Goal: Complete application form: Complete application form

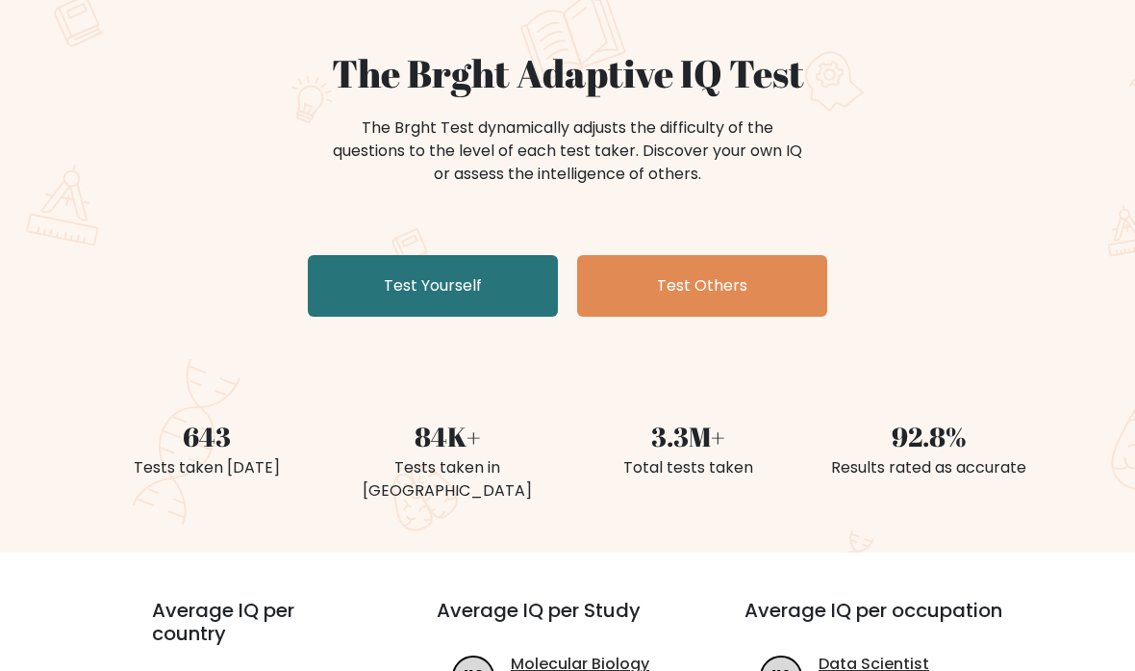
scroll to position [165, 0]
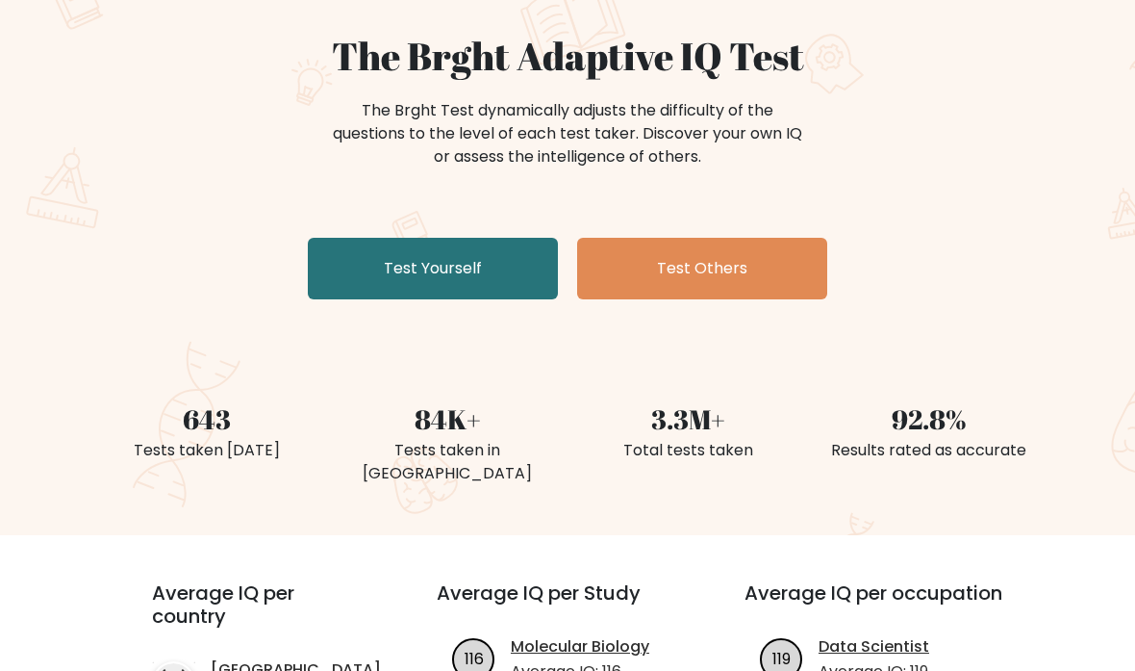
click at [432, 267] on link "Test Yourself" at bounding box center [433, 269] width 250 height 62
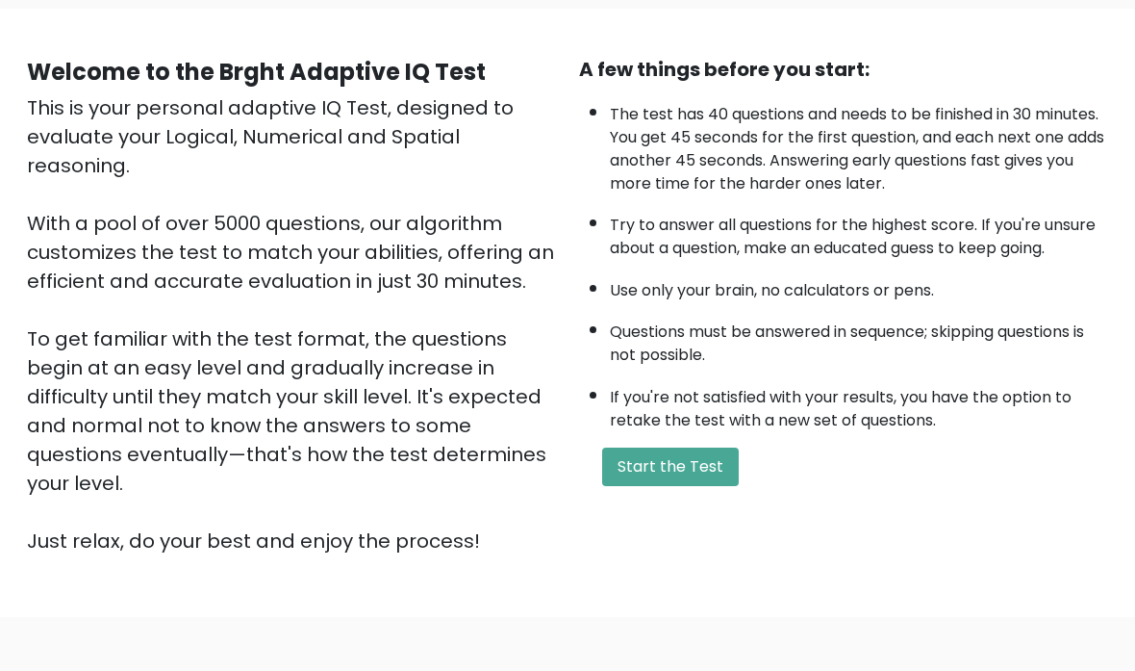
scroll to position [193, 0]
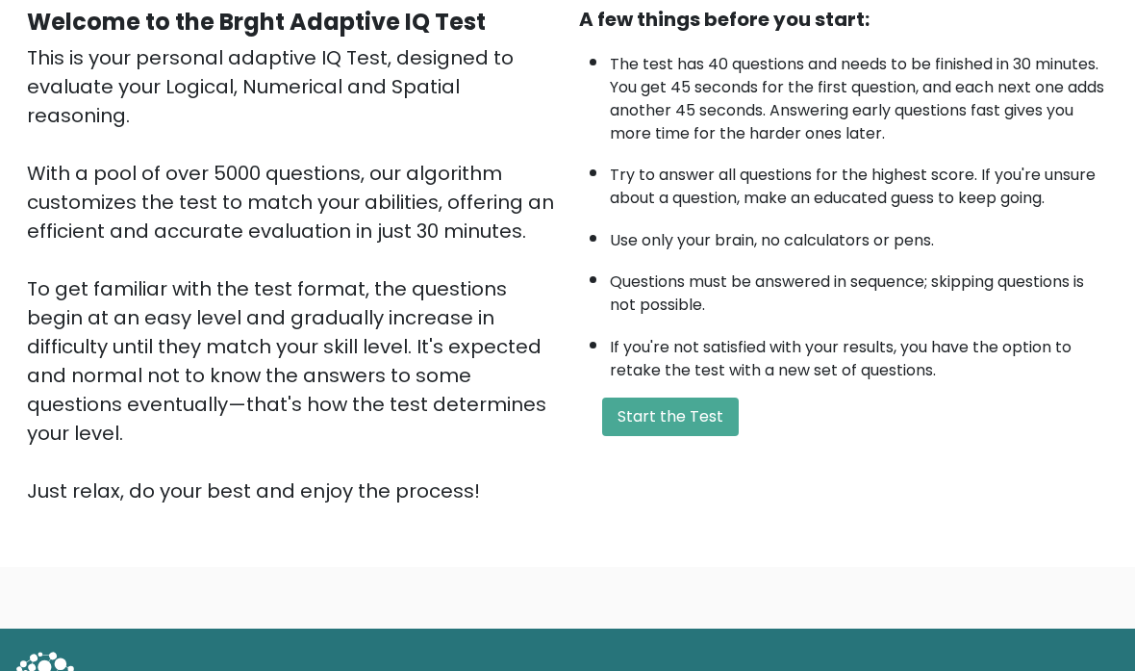
click at [690, 436] on button "Start the Test" at bounding box center [670, 416] width 137 height 38
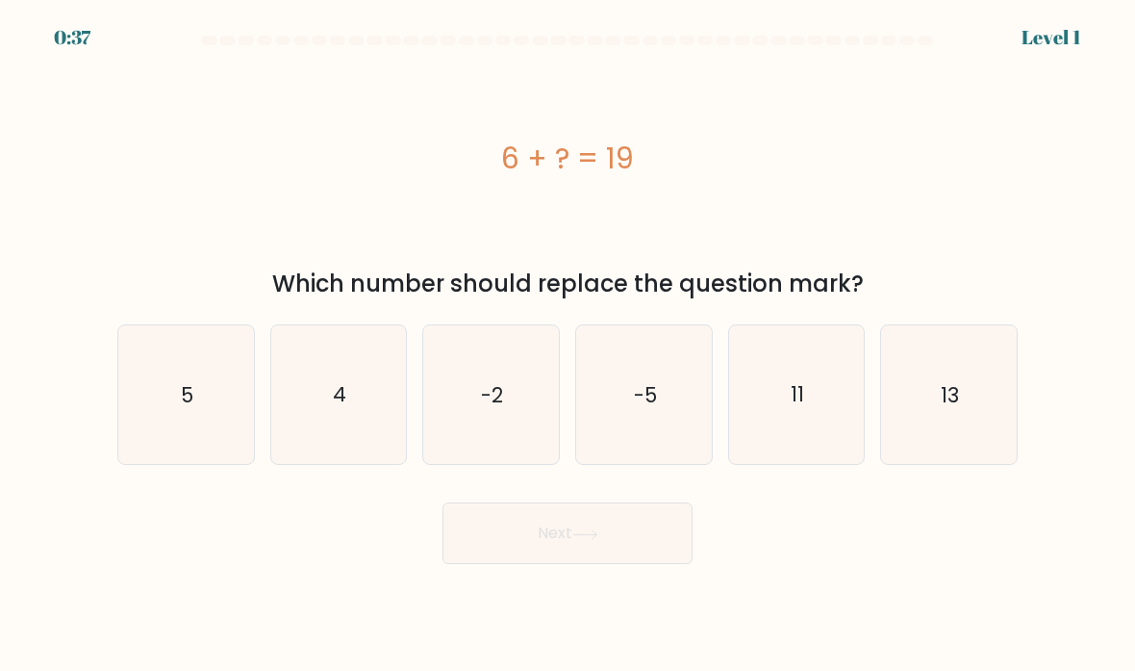
click at [951, 408] on text "13" at bounding box center [951, 394] width 18 height 28
click at [569, 345] on input "f. 13" at bounding box center [568, 341] width 1 height 10
radio input "true"
click at [633, 559] on button "Next" at bounding box center [568, 533] width 250 height 62
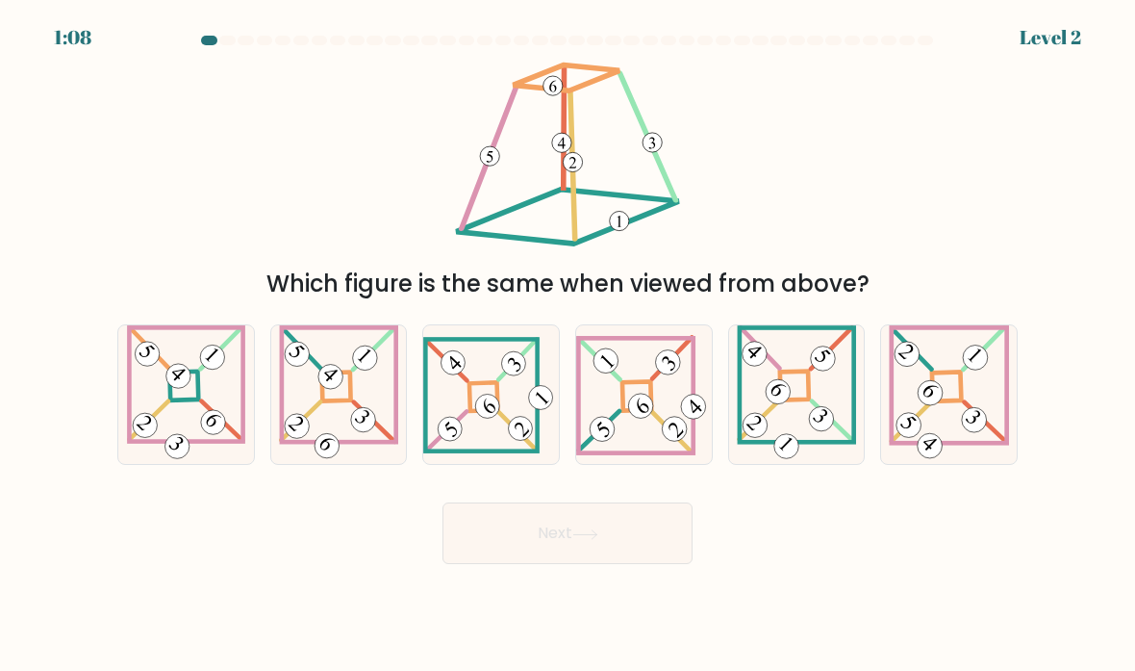
click at [485, 418] on 841 at bounding box center [488, 406] width 34 height 34
click at [568, 345] on input "c." at bounding box center [568, 341] width 1 height 10
radio input "true"
click at [623, 548] on button "Next" at bounding box center [568, 533] width 250 height 62
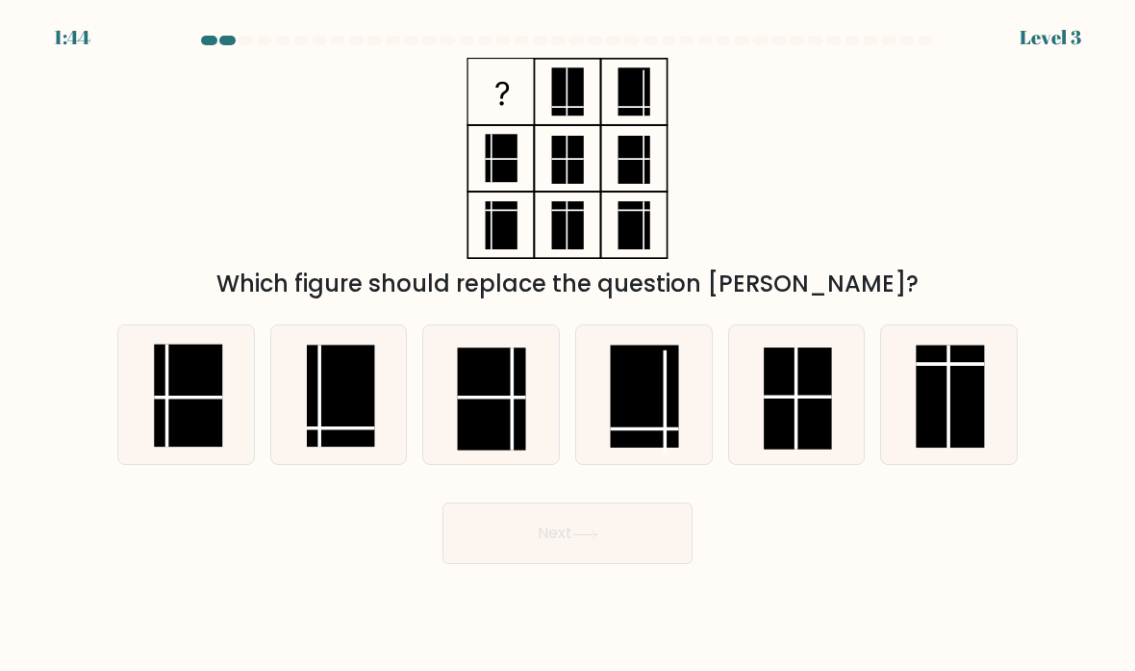
click at [325, 442] on rect at bounding box center [341, 395] width 68 height 102
click at [568, 345] on input "b." at bounding box center [568, 341] width 1 height 10
radio input "true"
click at [575, 544] on button "Next" at bounding box center [568, 533] width 250 height 62
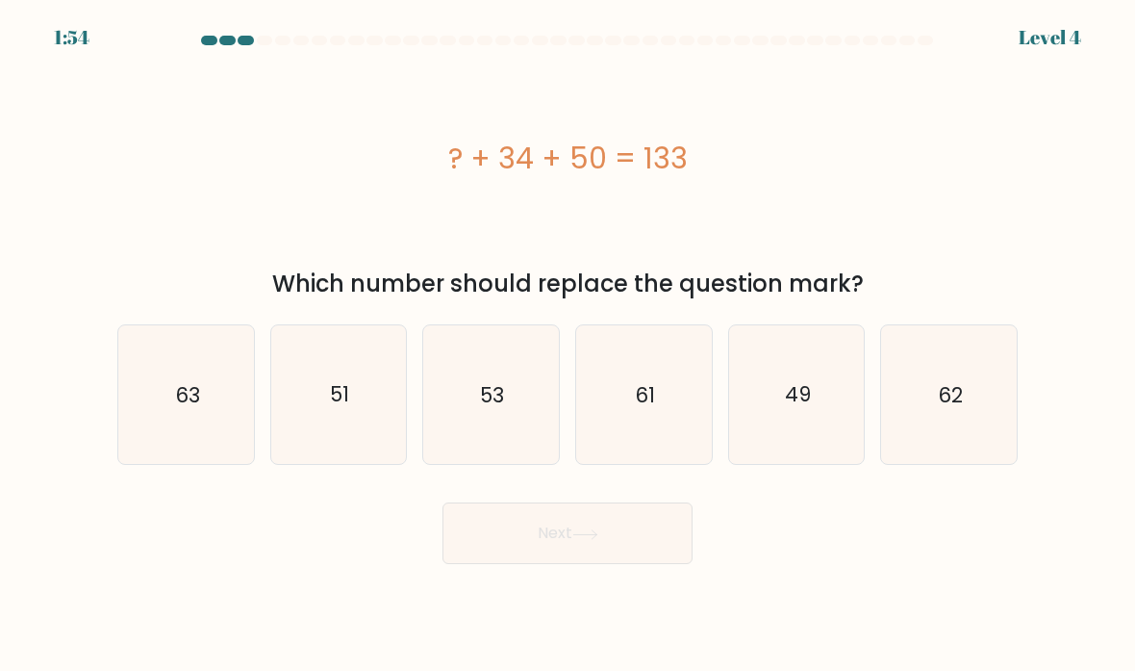
click at [808, 408] on text "49" at bounding box center [798, 394] width 26 height 28
click at [569, 345] on input "e. 49" at bounding box center [568, 341] width 1 height 10
radio input "true"
click at [789, 408] on text "49" at bounding box center [798, 394] width 26 height 28
click at [569, 345] on input "e. 49" at bounding box center [568, 341] width 1 height 10
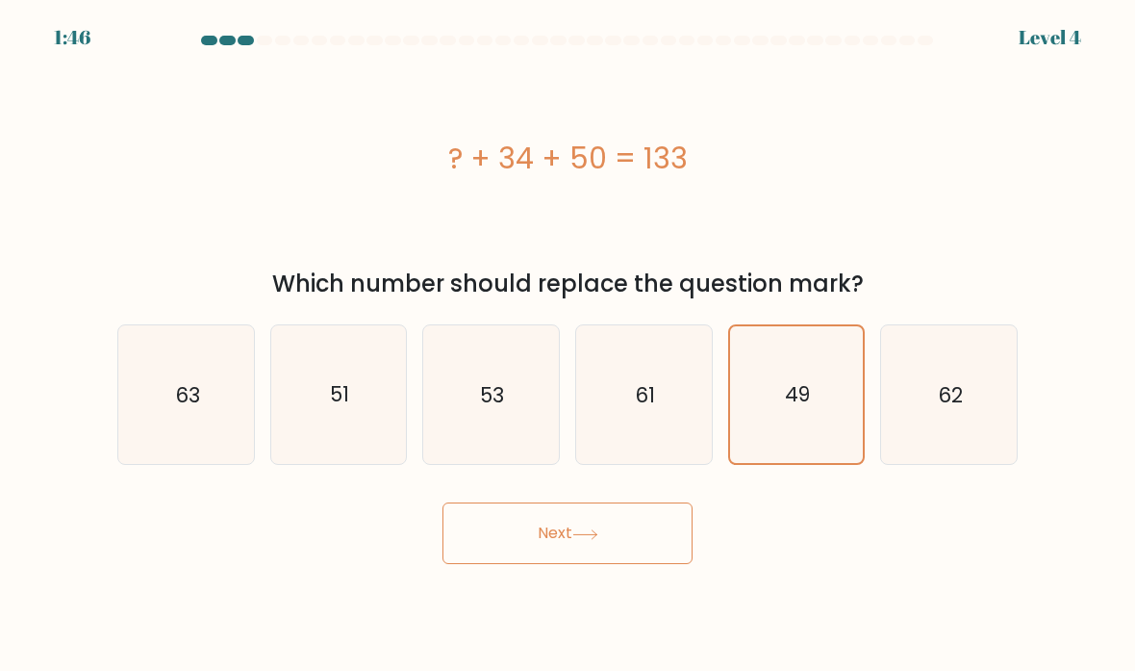
click at [593, 540] on icon at bounding box center [585, 534] width 26 height 11
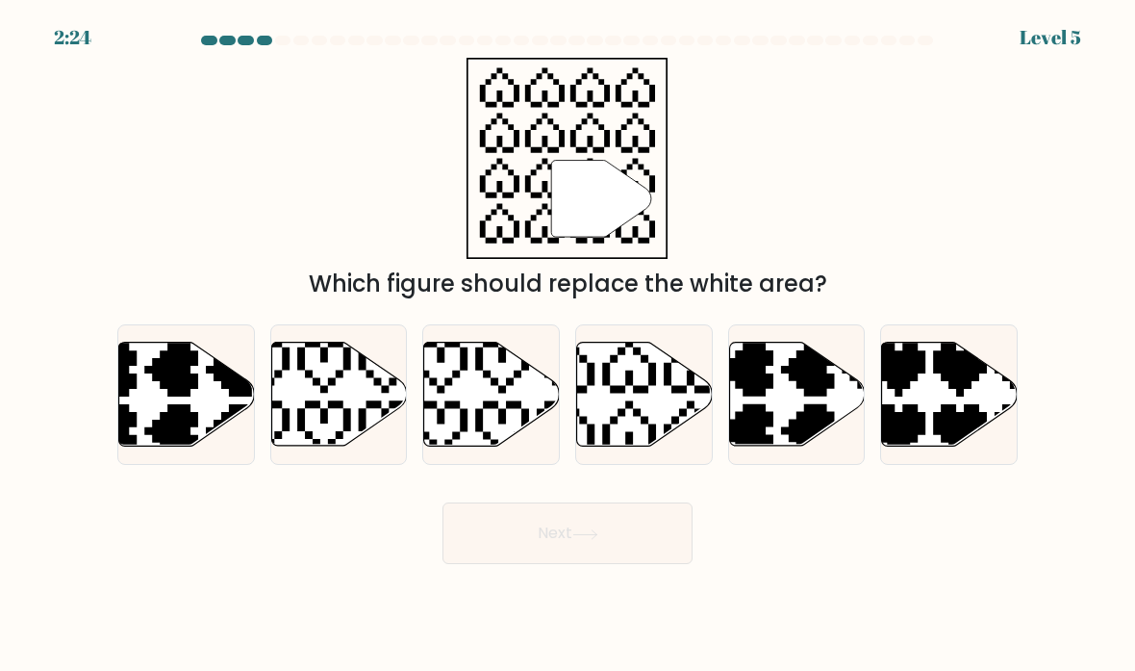
click at [625, 442] on icon at bounding box center [645, 395] width 136 height 104
click at [569, 345] on input "d." at bounding box center [568, 341] width 1 height 10
radio input "true"
click at [583, 564] on button "Next" at bounding box center [568, 533] width 250 height 62
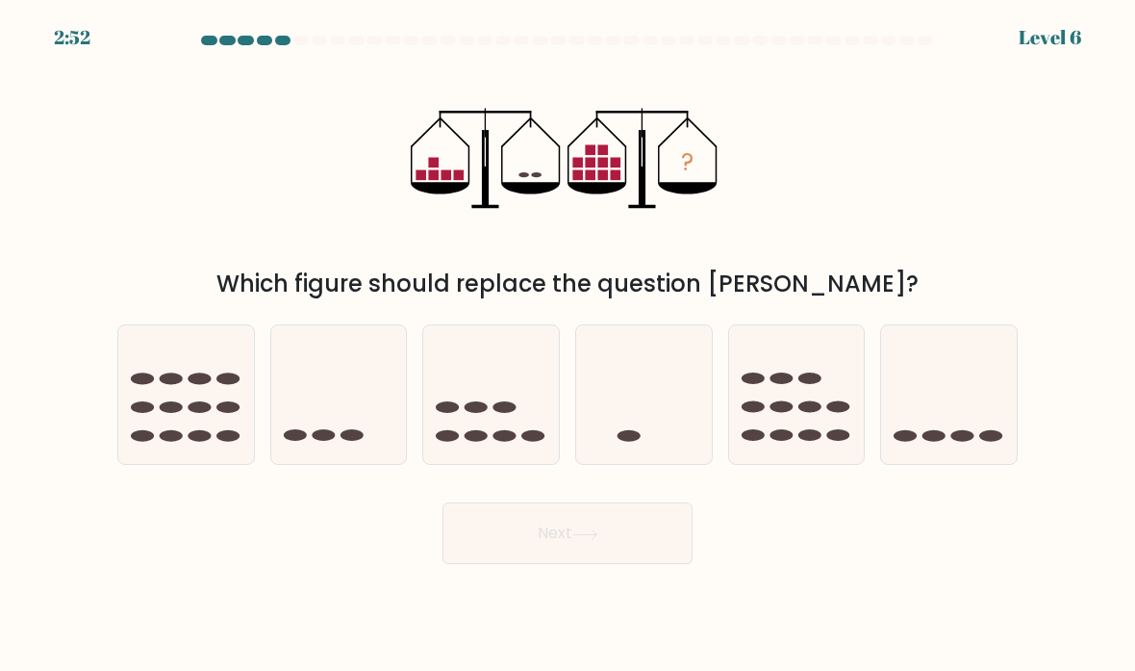
click at [945, 440] on icon at bounding box center [949, 395] width 136 height 113
click at [569, 345] on input "f." at bounding box center [568, 341] width 1 height 10
radio input "true"
click at [611, 548] on button "Next" at bounding box center [568, 533] width 250 height 62
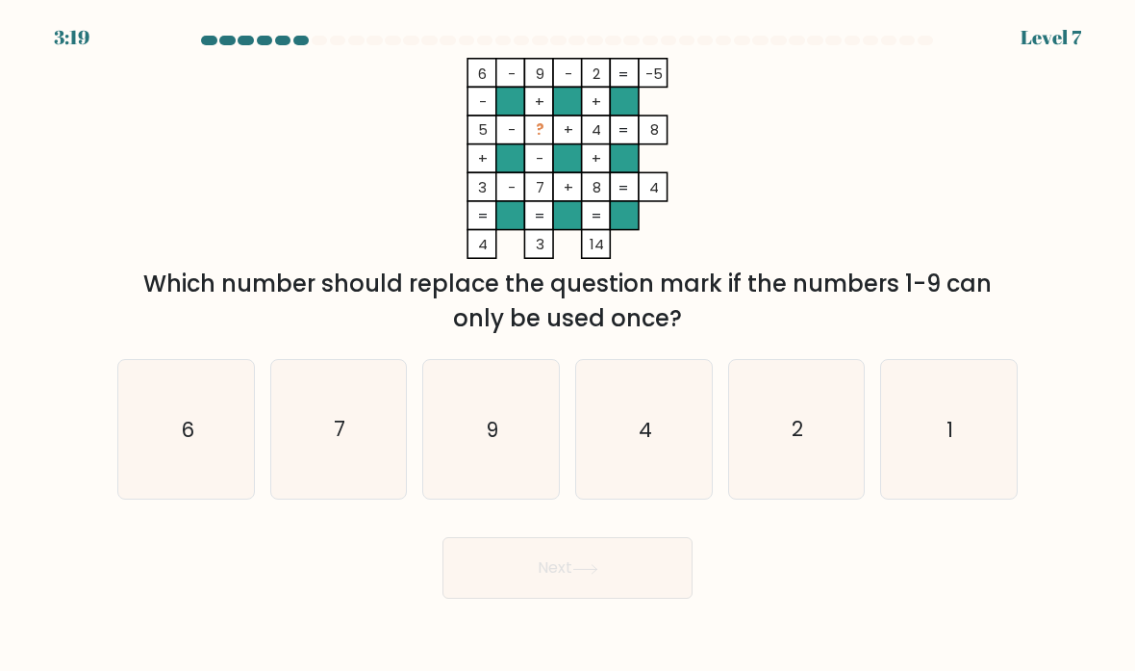
click at [941, 446] on icon "1" at bounding box center [949, 430] width 136 height 136
click at [569, 345] on input "f. 1" at bounding box center [568, 341] width 1 height 10
radio input "true"
click at [626, 597] on button "Next" at bounding box center [568, 568] width 250 height 62
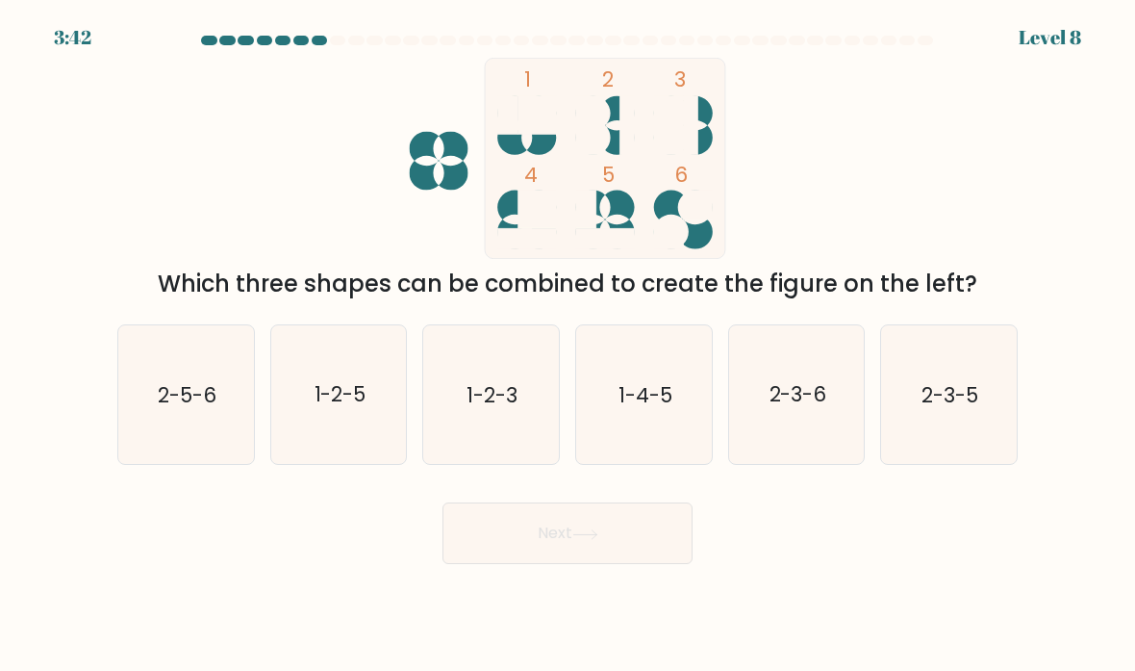
click at [656, 435] on icon "1-4-5" at bounding box center [644, 395] width 136 height 136
click at [569, 345] on input "d. 1-4-5" at bounding box center [568, 341] width 1 height 10
radio input "true"
click at [644, 555] on button "Next" at bounding box center [568, 533] width 250 height 62
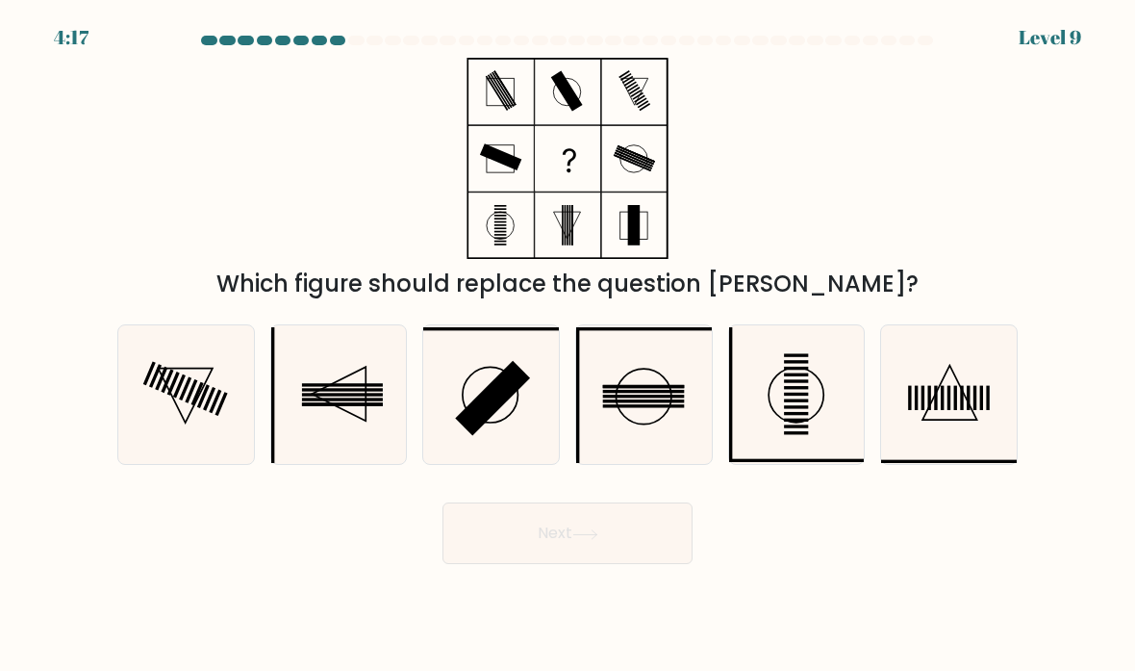
click at [939, 434] on icon at bounding box center [949, 395] width 136 height 136
click at [569, 345] on input "f." at bounding box center [568, 341] width 1 height 10
radio input "true"
click at [201, 412] on icon at bounding box center [185, 395] width 54 height 54
click at [568, 345] on input "a." at bounding box center [568, 341] width 1 height 10
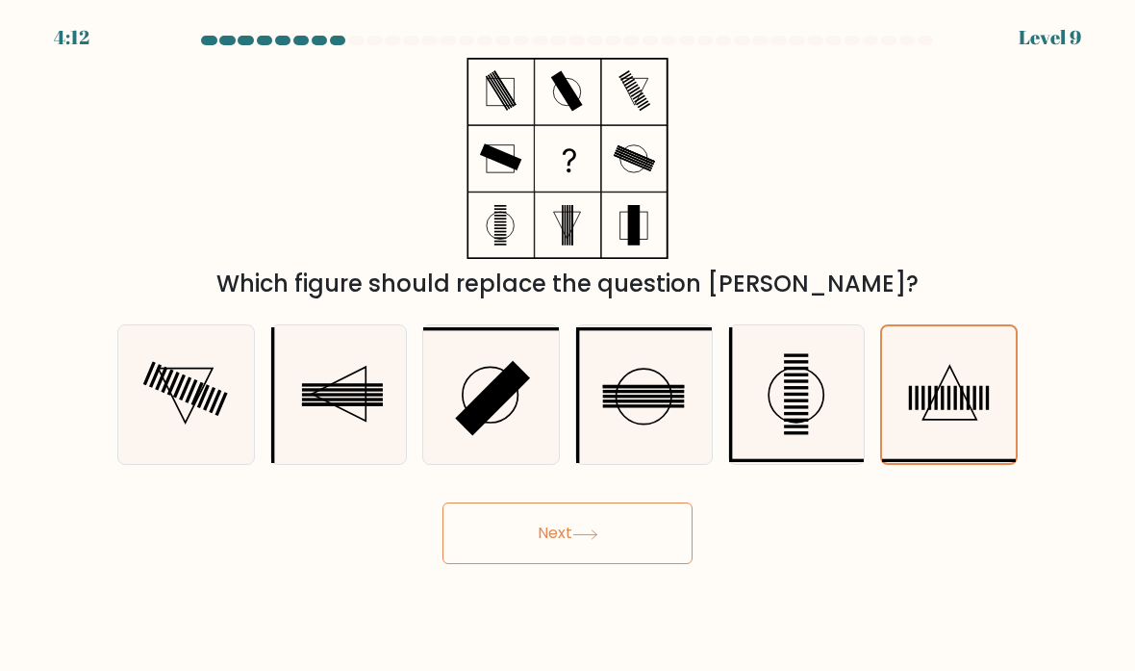
radio input "true"
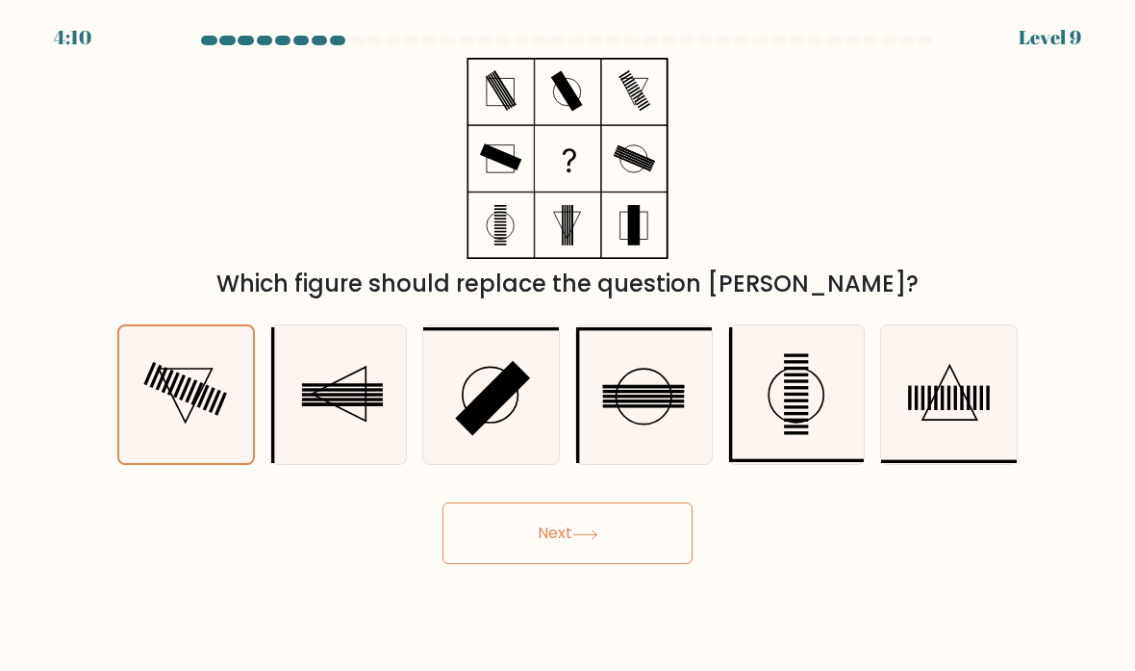
click at [583, 562] on button "Next" at bounding box center [568, 533] width 250 height 62
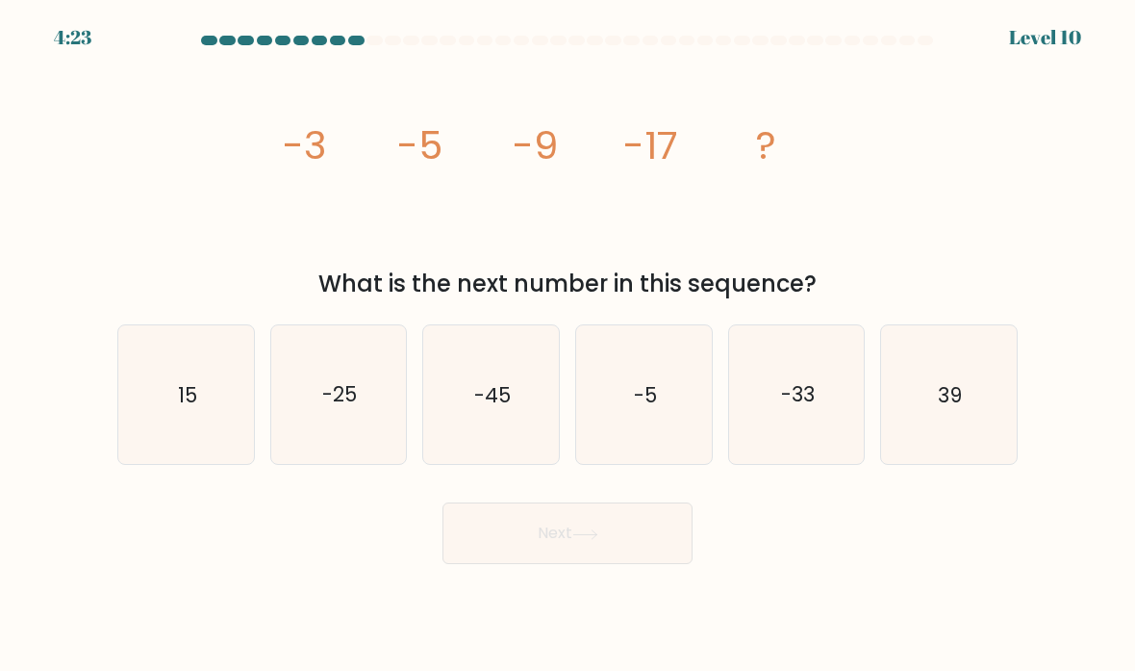
click at [803, 408] on text "-33" at bounding box center [798, 394] width 34 height 28
click at [569, 345] on input "e. -33" at bounding box center [568, 341] width 1 height 10
radio input "true"
click at [615, 545] on button "Next" at bounding box center [568, 533] width 250 height 62
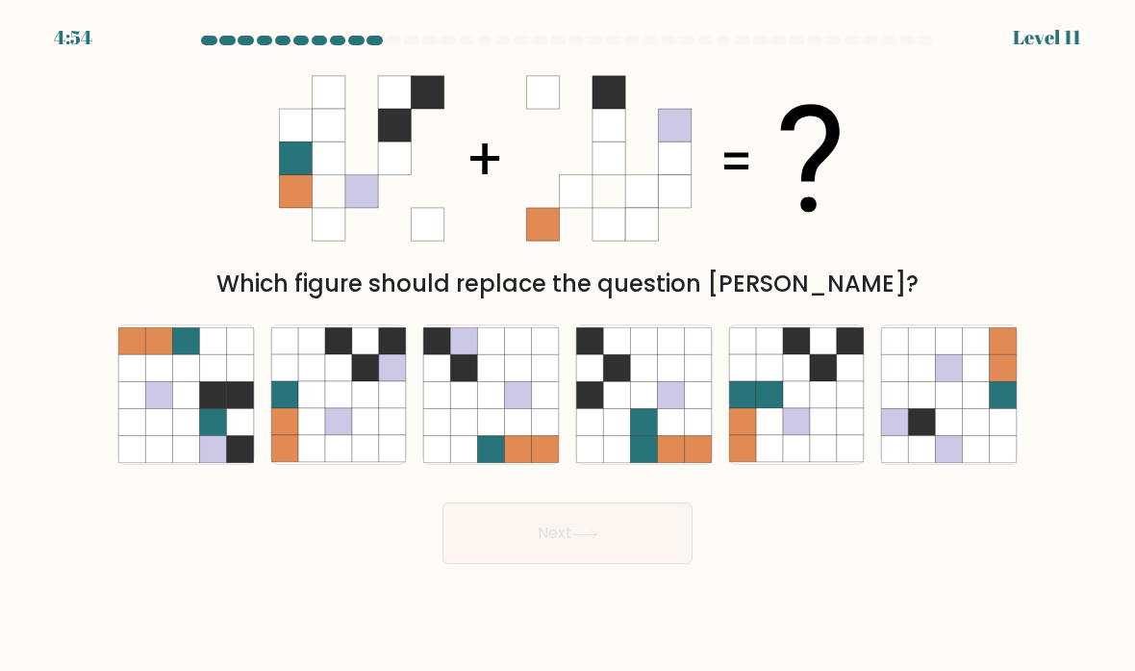
click at [350, 434] on icon at bounding box center [338, 421] width 27 height 27
click at [568, 345] on input "b." at bounding box center [568, 341] width 1 height 10
radio input "true"
click at [610, 559] on button "Next" at bounding box center [568, 533] width 250 height 62
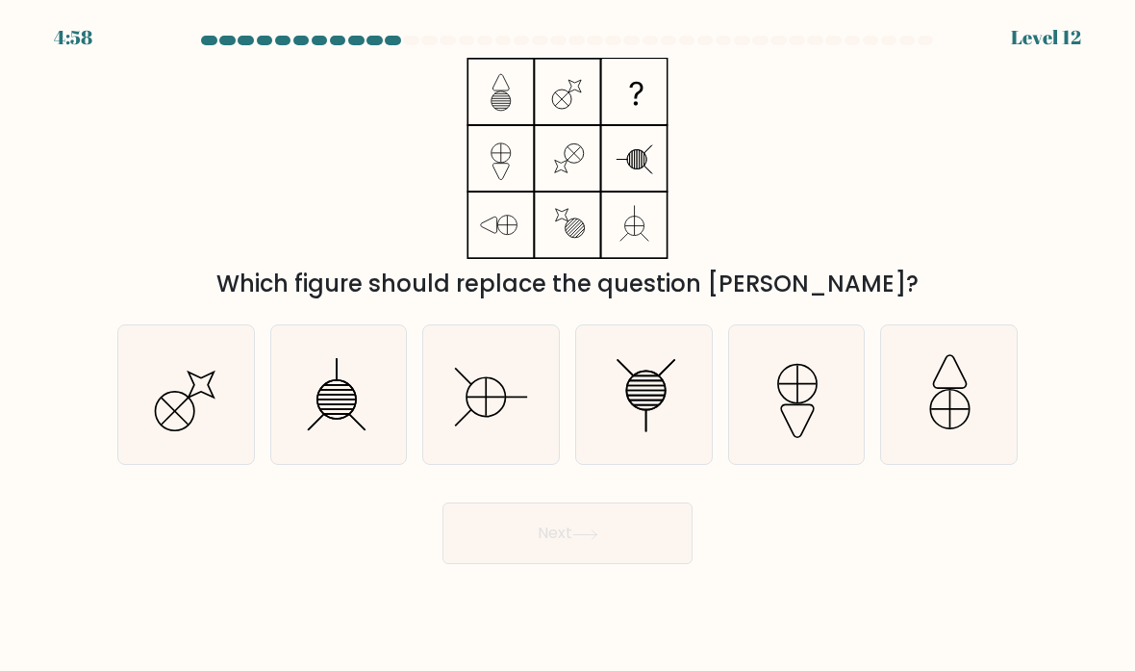
click at [492, 439] on icon at bounding box center [491, 395] width 136 height 136
click at [568, 345] on input "c." at bounding box center [568, 341] width 1 height 10
radio input "true"
click at [598, 540] on icon at bounding box center [585, 534] width 26 height 11
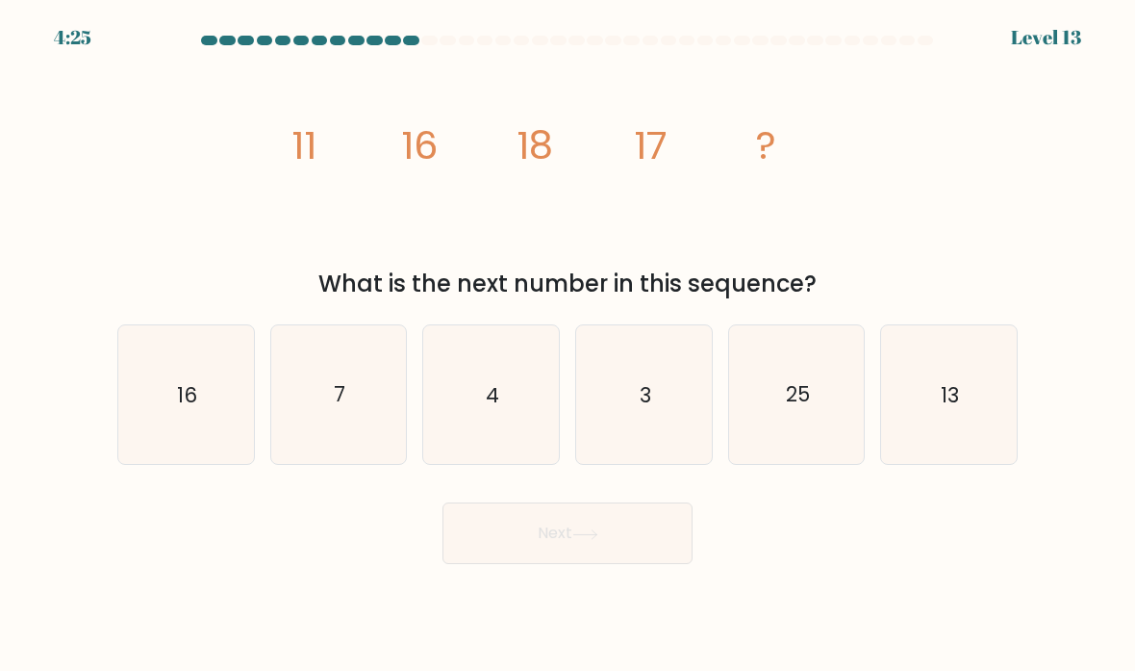
click at [918, 402] on icon "13" at bounding box center [949, 395] width 136 height 136
click at [569, 345] on input "f. 13" at bounding box center [568, 341] width 1 height 10
radio input "true"
click at [597, 547] on button "Next" at bounding box center [568, 533] width 250 height 62
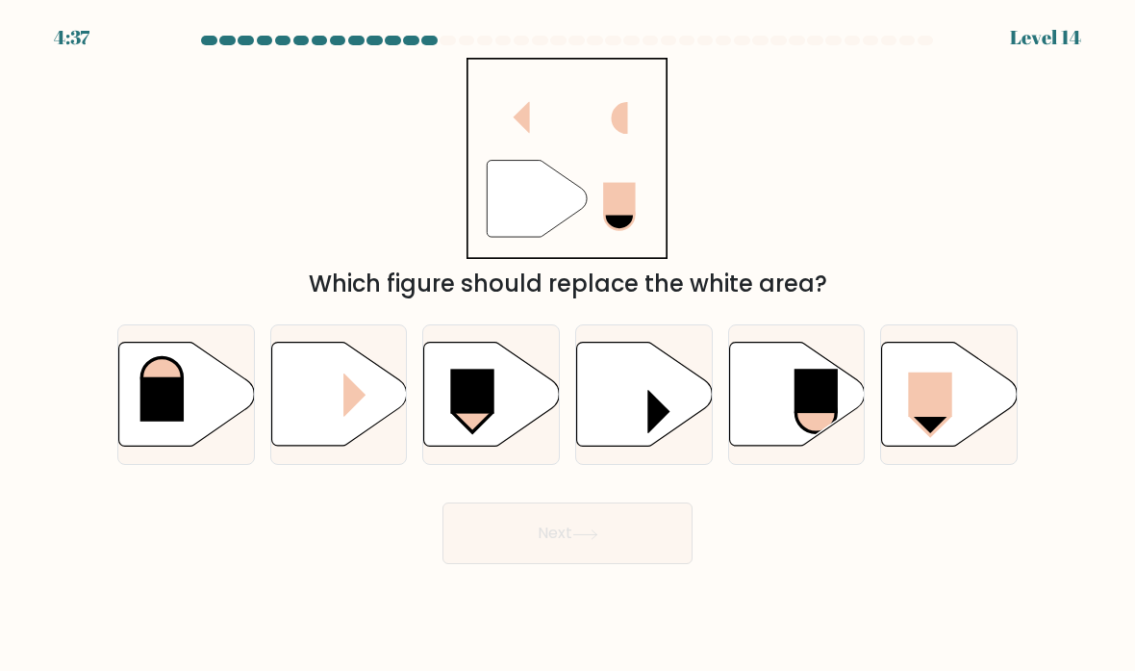
click at [929, 408] on rect at bounding box center [930, 394] width 43 height 44
click at [569, 345] on input "f." at bounding box center [568, 341] width 1 height 10
radio input "true"
click at [636, 564] on button "Next" at bounding box center [568, 533] width 250 height 62
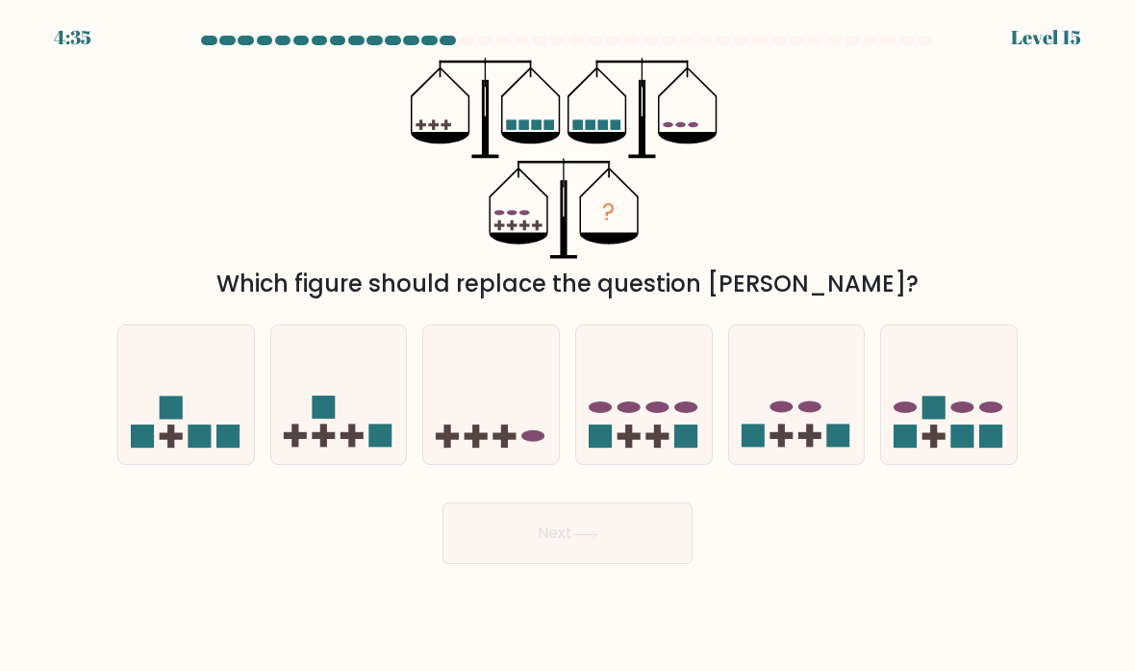
click at [953, 366] on icon at bounding box center [949, 395] width 136 height 113
click at [569, 345] on input "f." at bounding box center [568, 341] width 1 height 10
radio input "true"
click at [590, 547] on button "Next" at bounding box center [568, 533] width 250 height 62
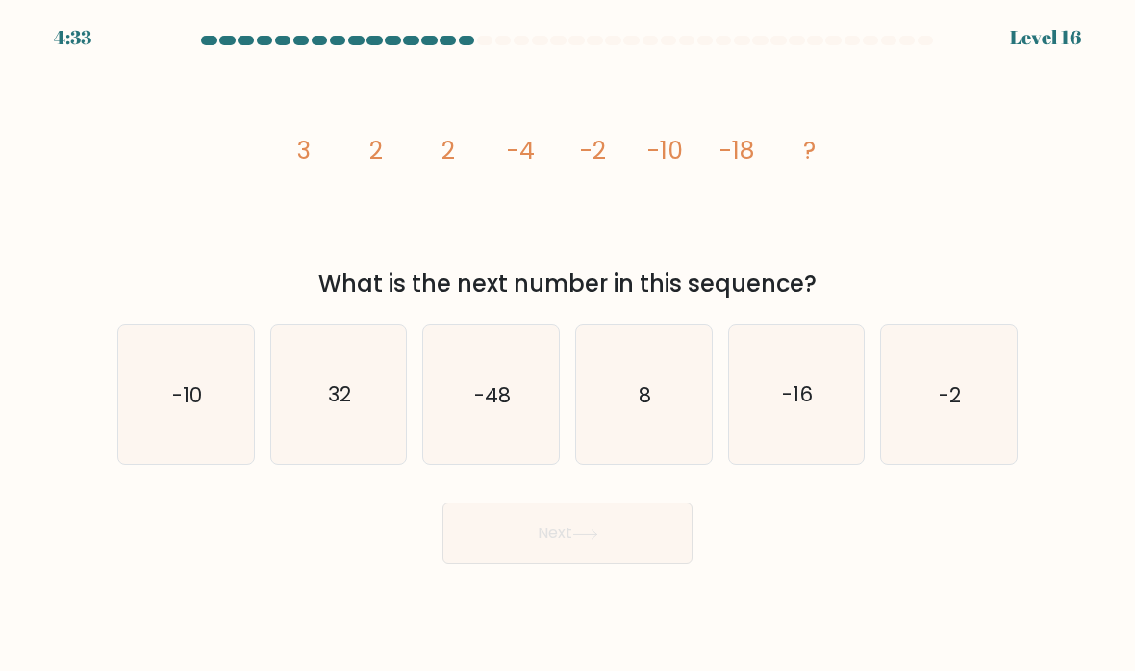
click at [798, 408] on text "-16" at bounding box center [797, 394] width 31 height 28
click at [569, 345] on input "e. -16" at bounding box center [568, 341] width 1 height 10
radio input "true"
click at [626, 546] on button "Next" at bounding box center [568, 533] width 250 height 62
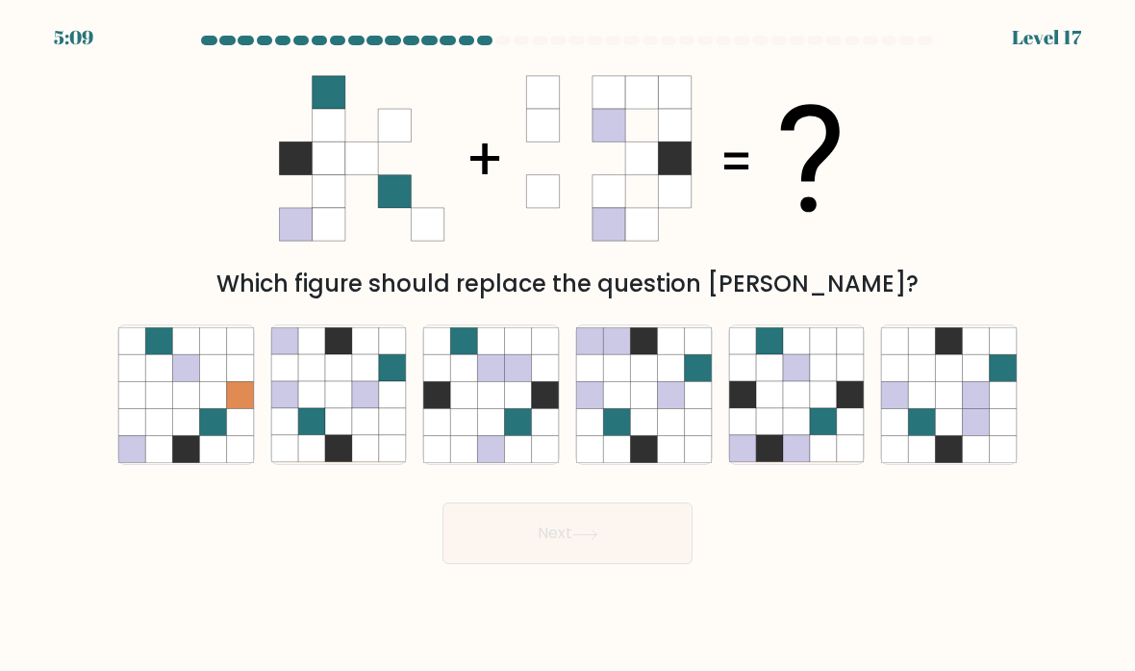
click at [208, 408] on icon at bounding box center [212, 394] width 27 height 27
click at [568, 345] on input "a." at bounding box center [568, 341] width 1 height 10
radio input "true"
click at [598, 540] on icon at bounding box center [585, 534] width 26 height 11
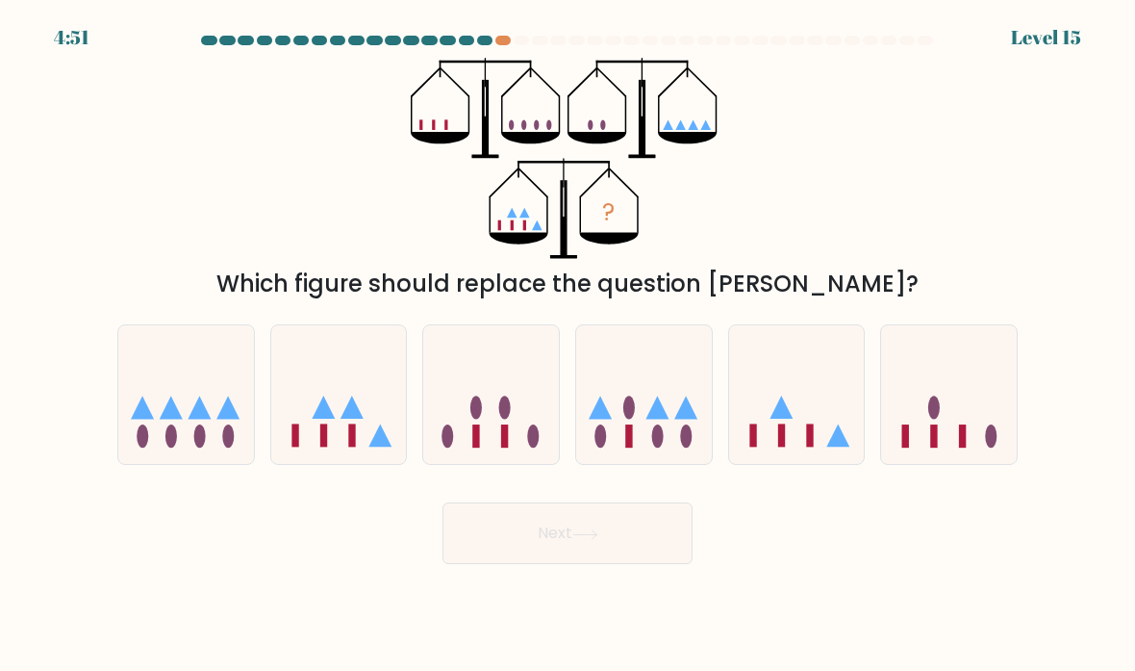
click at [366, 428] on icon at bounding box center [339, 395] width 136 height 113
click at [568, 345] on input "b." at bounding box center [568, 341] width 1 height 10
radio input "true"
click at [623, 564] on button "Next" at bounding box center [568, 533] width 250 height 62
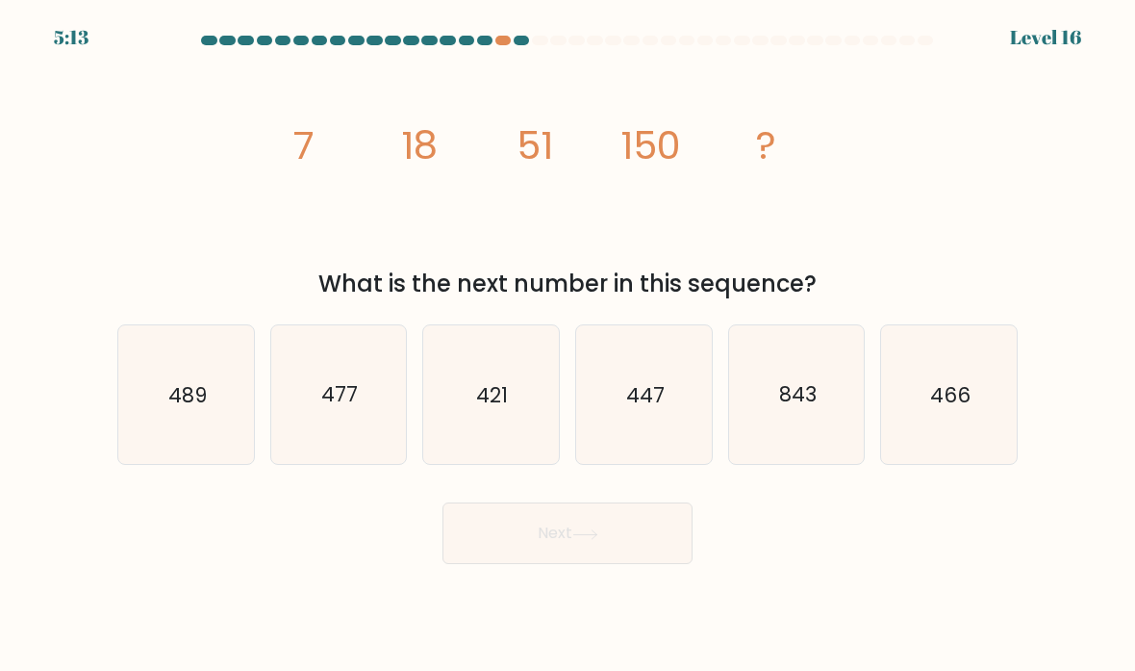
click at [636, 438] on icon "447" at bounding box center [644, 395] width 136 height 136
click at [569, 345] on input "d. 447" at bounding box center [568, 341] width 1 height 10
radio input "true"
click at [640, 564] on button "Next" at bounding box center [568, 533] width 250 height 62
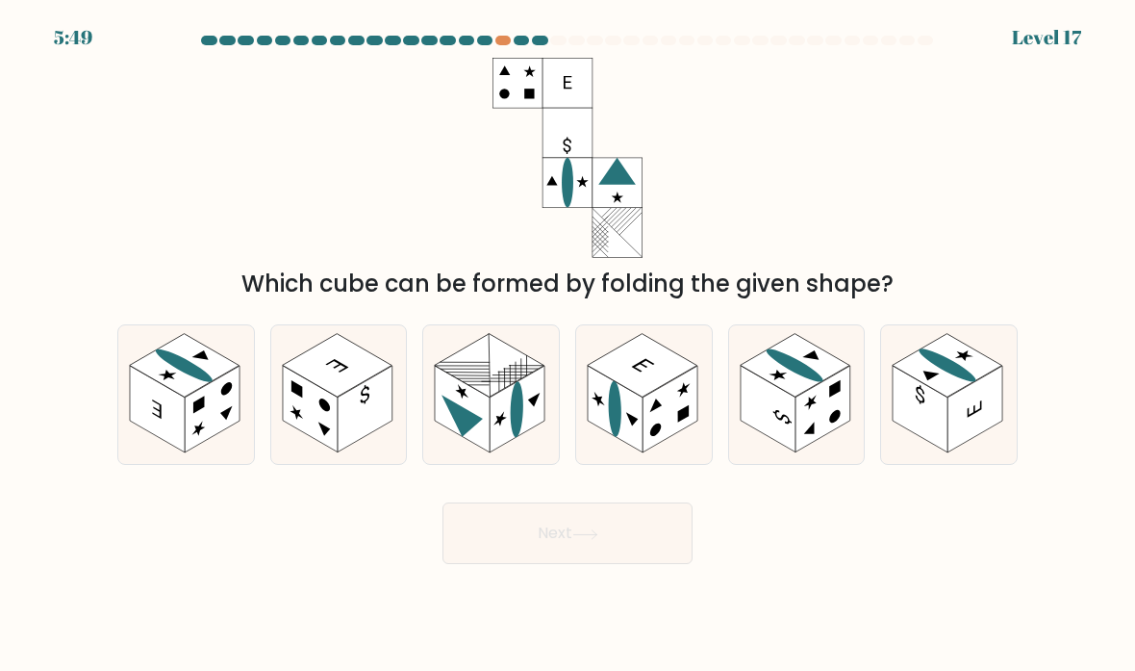
click at [364, 450] on rect at bounding box center [365, 409] width 55 height 87
click at [568, 345] on input "b." at bounding box center [568, 341] width 1 height 10
radio input "true"
click at [597, 540] on icon at bounding box center [585, 534] width 26 height 11
